Goal: Task Accomplishment & Management: Manage account settings

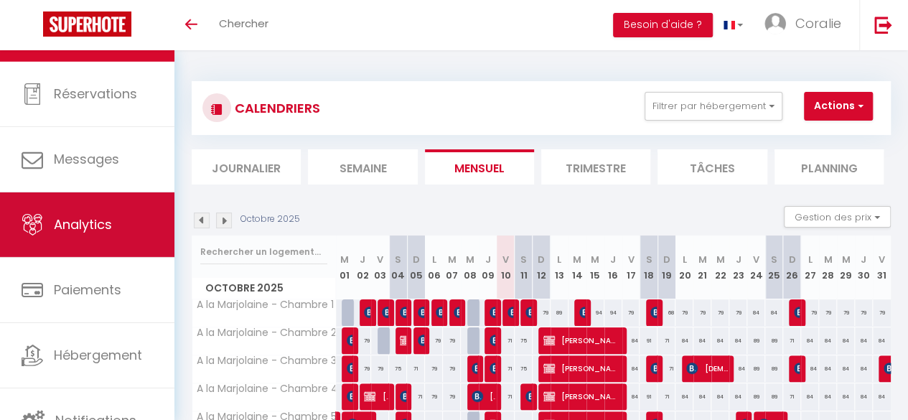
click at [98, 218] on span "Analytics" at bounding box center [83, 224] width 58 height 18
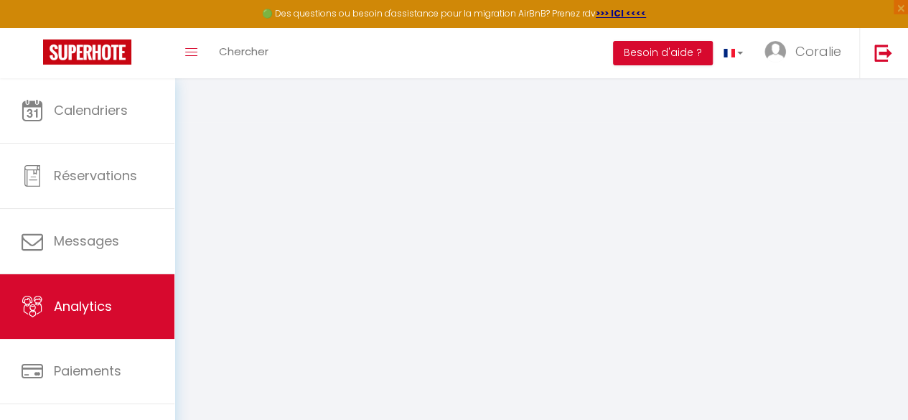
select select "2025"
select select "10"
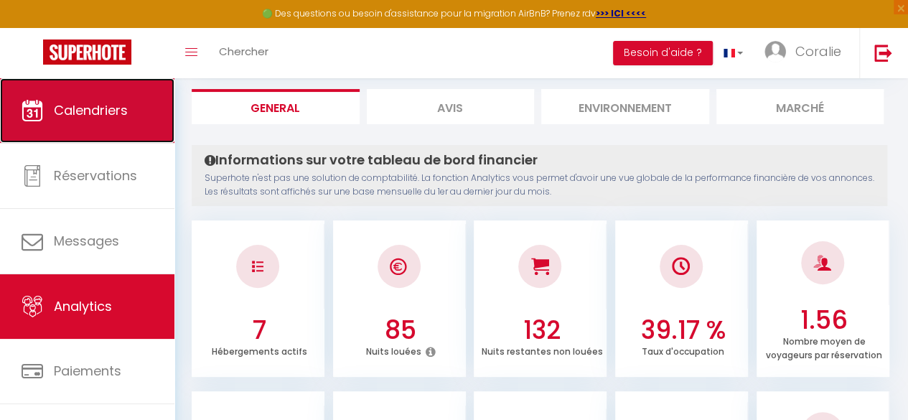
click at [105, 124] on link "Calendriers" at bounding box center [87, 110] width 174 height 65
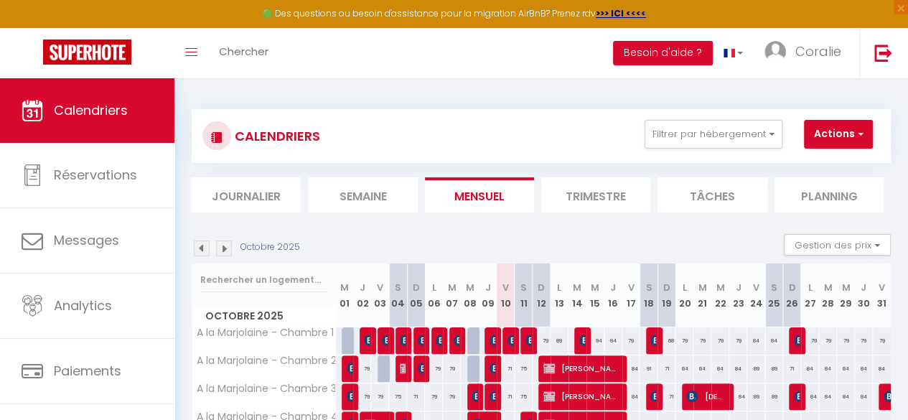
scroll to position [171, 0]
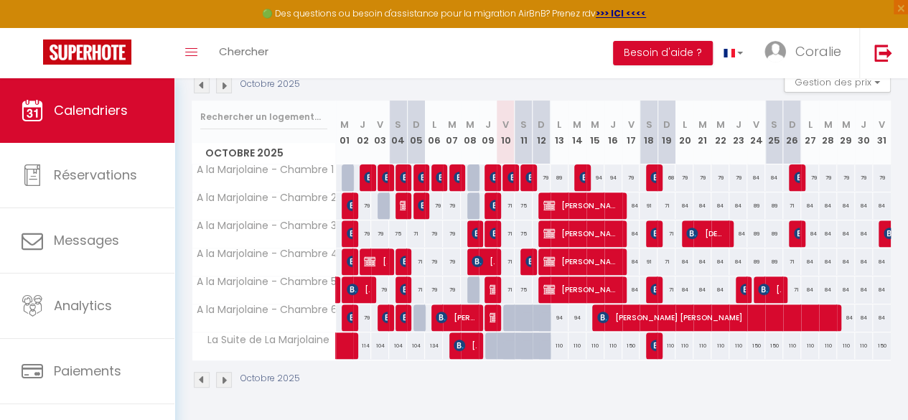
click at [507, 306] on div at bounding box center [512, 317] width 18 height 27
type input "71"
type input "Ven 10 Octobre 2025"
type input "[PERSON_NAME] 11 Octobre 2025"
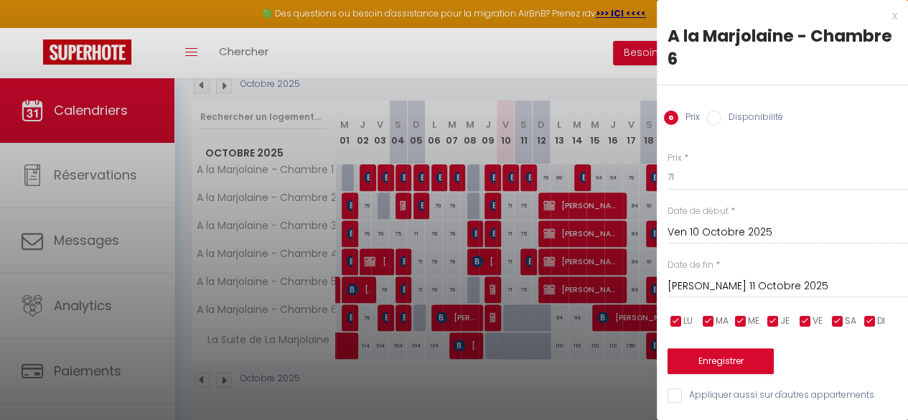
click at [884, 17] on div "x" at bounding box center [776, 15] width 240 height 17
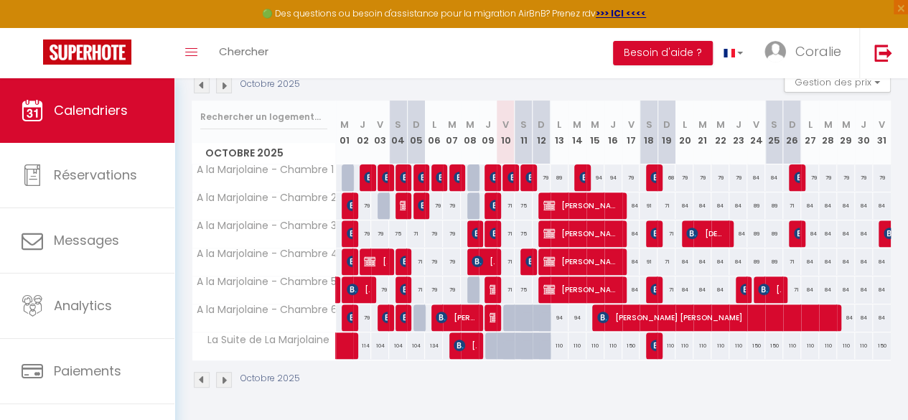
click at [508, 340] on div at bounding box center [512, 353] width 18 height 27
type input "110"
type input "Ven 10 Octobre 2025"
type input "[PERSON_NAME] 11 Octobre 2025"
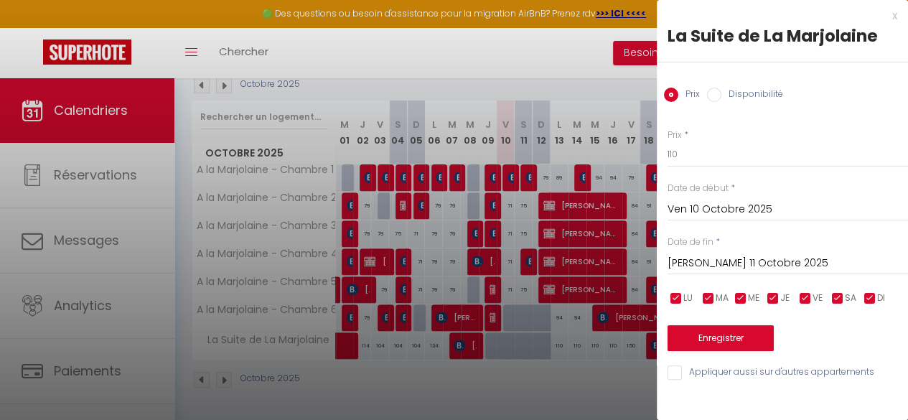
click at [891, 17] on div "x" at bounding box center [776, 15] width 240 height 17
